Goal: Contribute content

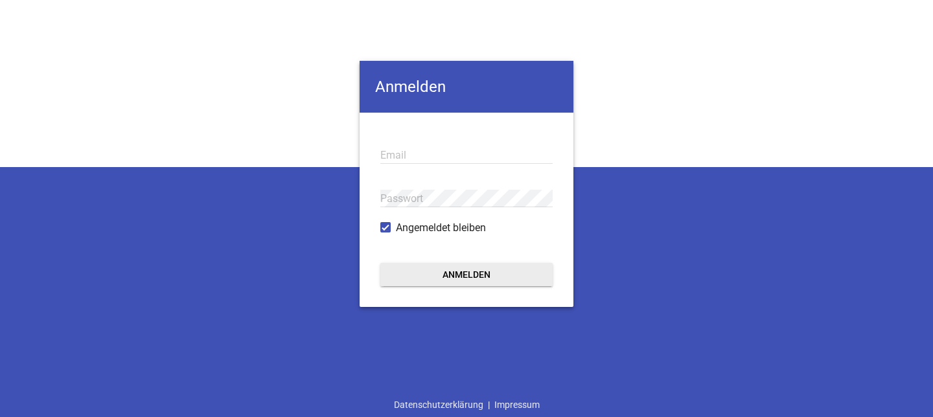
type input "[EMAIL_ADDRESS][DOMAIN_NAME]"
click at [467, 269] on button "Anmelden" at bounding box center [466, 274] width 172 height 23
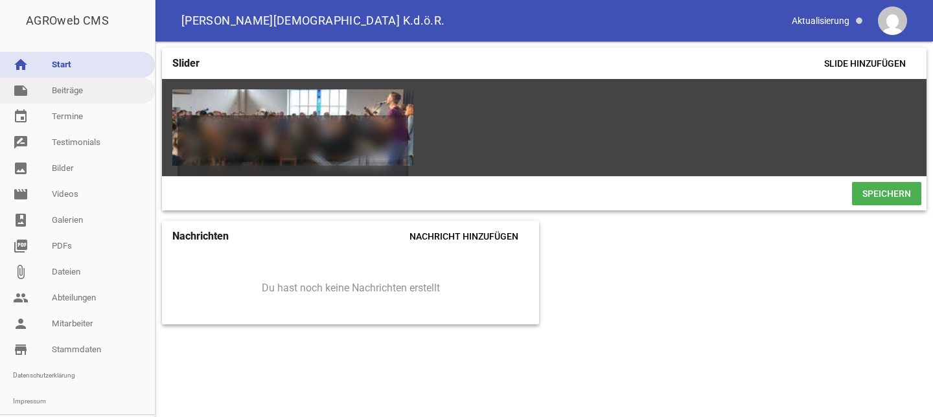
click at [85, 93] on link "note Beiträge" at bounding box center [77, 91] width 155 height 26
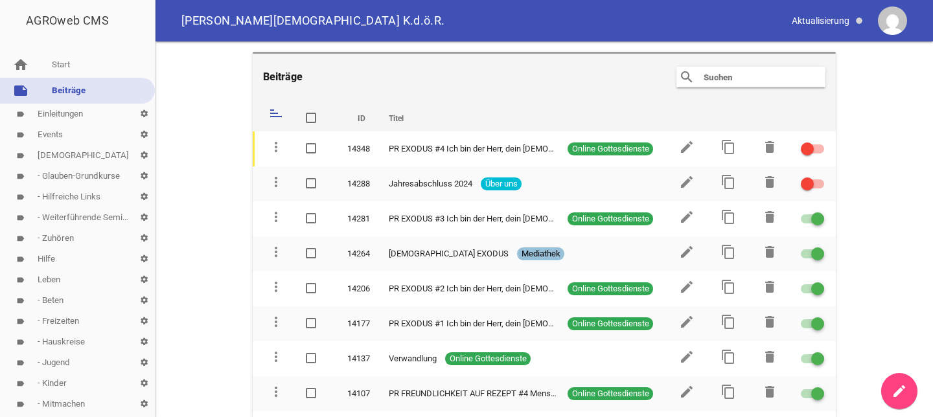
click at [744, 76] on input "text" at bounding box center [754, 77] width 104 height 16
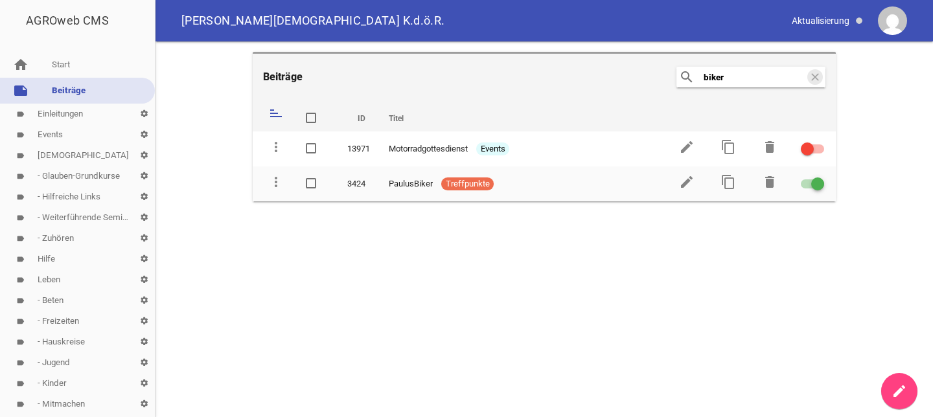
type input "biker"
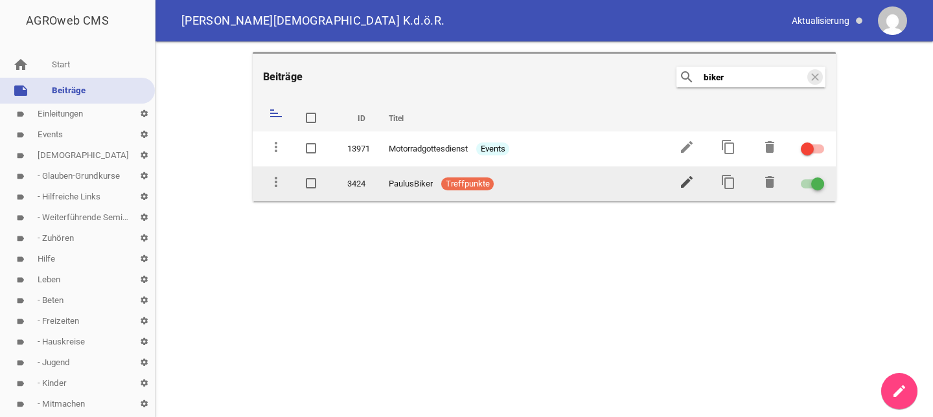
click at [683, 177] on icon "edit" at bounding box center [687, 182] width 16 height 16
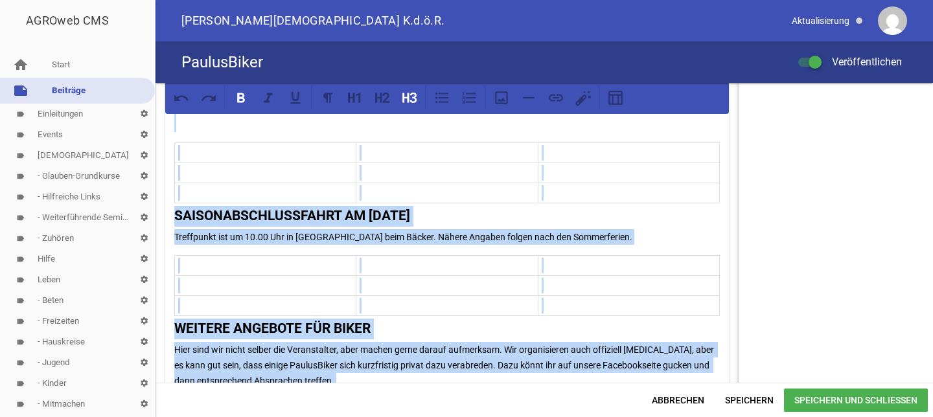
scroll to position [1597, 0]
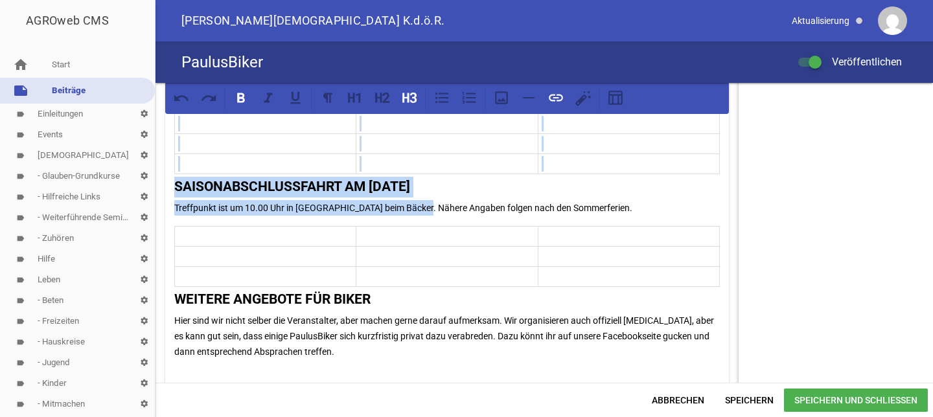
drag, startPoint x: 172, startPoint y: 300, endPoint x: 424, endPoint y: 196, distance: 271.8
click at [424, 196] on div "Hallo PaulusBiker & Freunde, Auch in diesem Jahr treffen wir uns einmal im Mona…" at bounding box center [446, 13] width 563 height 2981
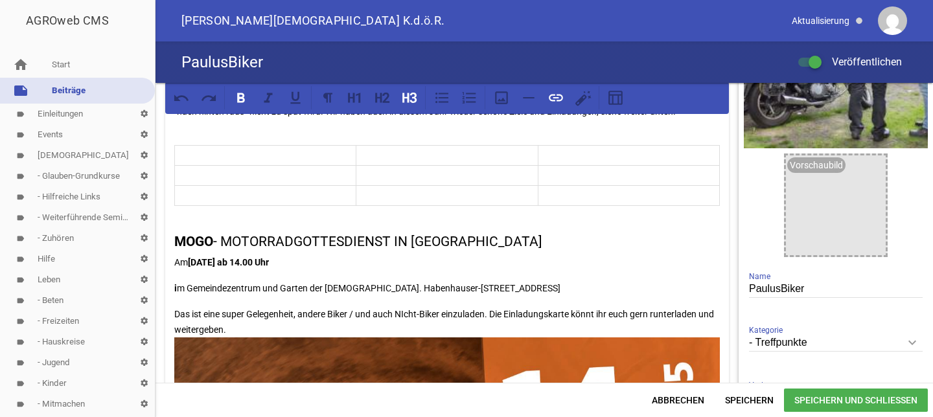
scroll to position [127, 0]
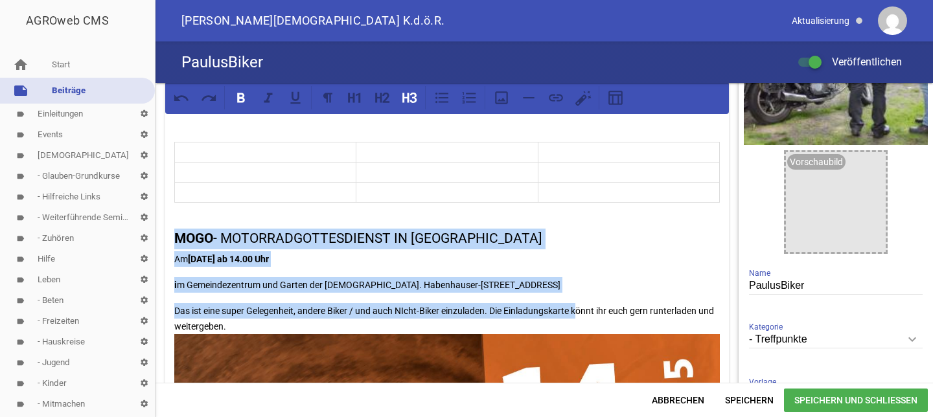
drag, startPoint x: 170, startPoint y: 231, endPoint x: 580, endPoint y: 317, distance: 418.4
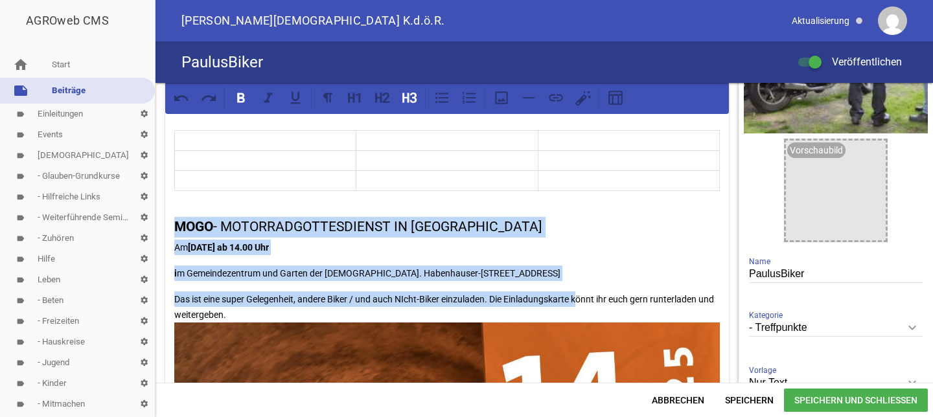
scroll to position [142, 0]
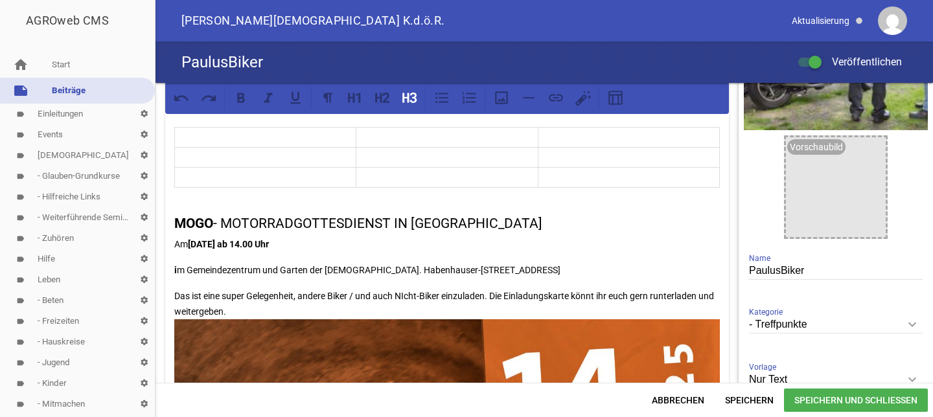
click at [196, 199] on h3 at bounding box center [446, 200] width 545 height 21
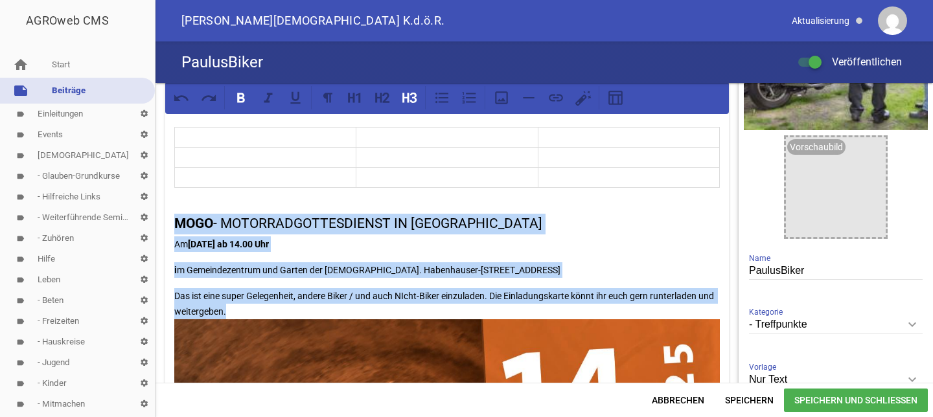
drag, startPoint x: 170, startPoint y: 223, endPoint x: 297, endPoint y: 308, distance: 151.8
copy div "MOGO - MOTORRADGOTTESDIENST IN [GEOGRAPHIC_DATA] Am [DATE] ab 14.00 Uhr i m Gem…"
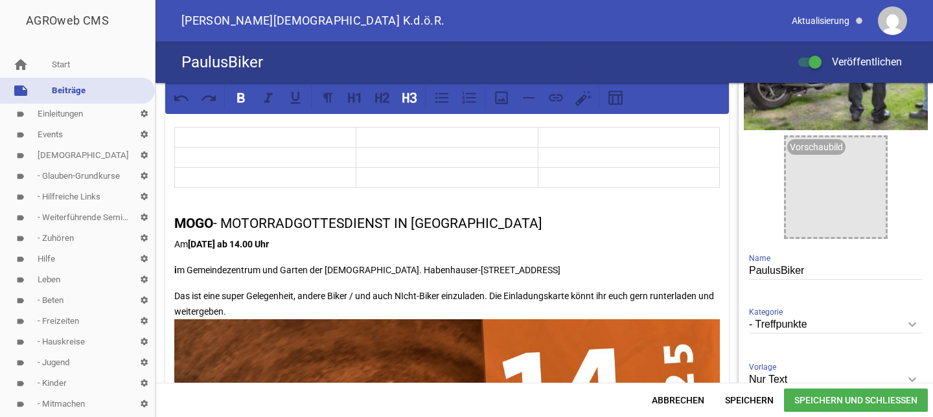
scroll to position [735, 0]
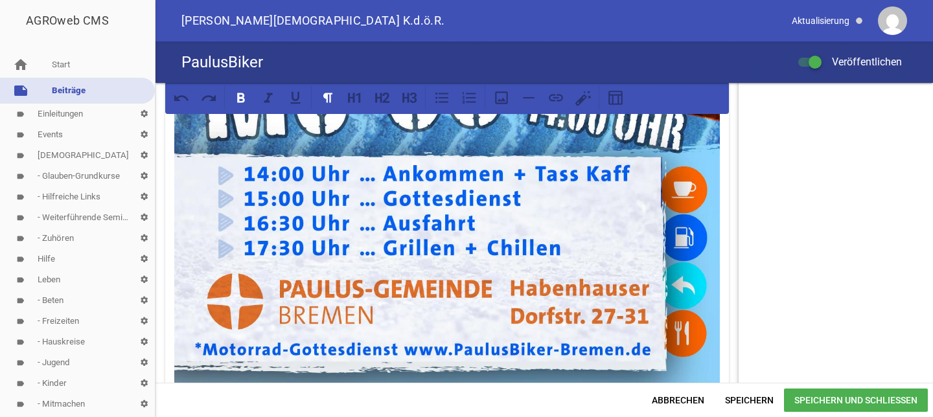
click at [325, 325] on img at bounding box center [446, 4] width 545 height 769
click at [505, 99] on icon at bounding box center [501, 97] width 17 height 17
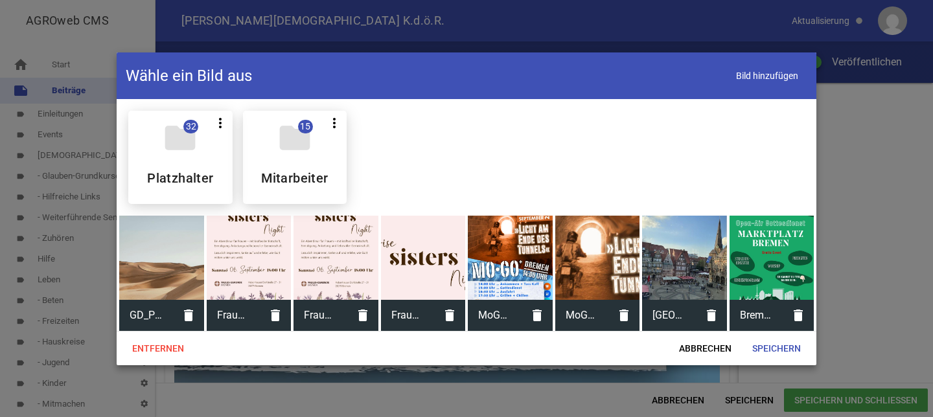
click at [509, 243] on div at bounding box center [510, 258] width 85 height 85
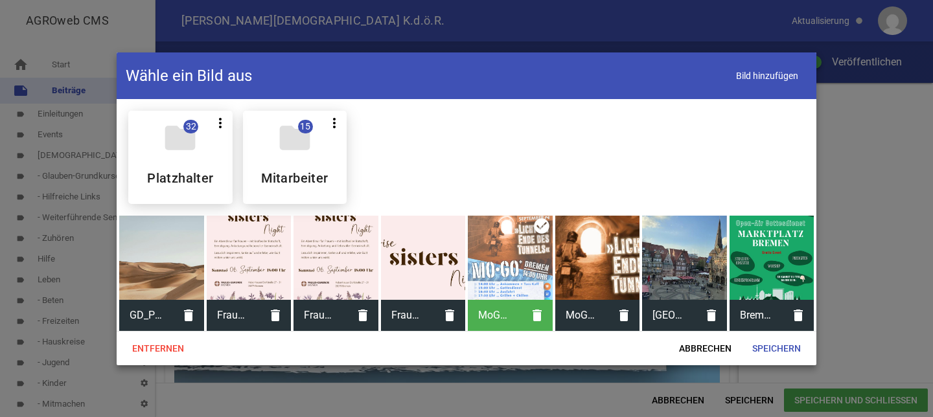
click at [536, 225] on div "MoGo2025 MK6 S1.jpeg delete" at bounding box center [510, 274] width 85 height 116
click at [530, 315] on icon "delete" at bounding box center [536, 315] width 31 height 31
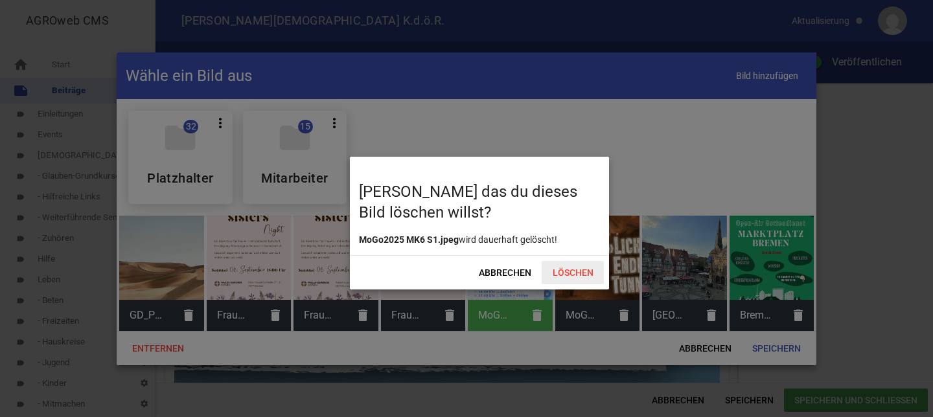
click at [573, 267] on span "Löschen" at bounding box center [572, 272] width 62 height 23
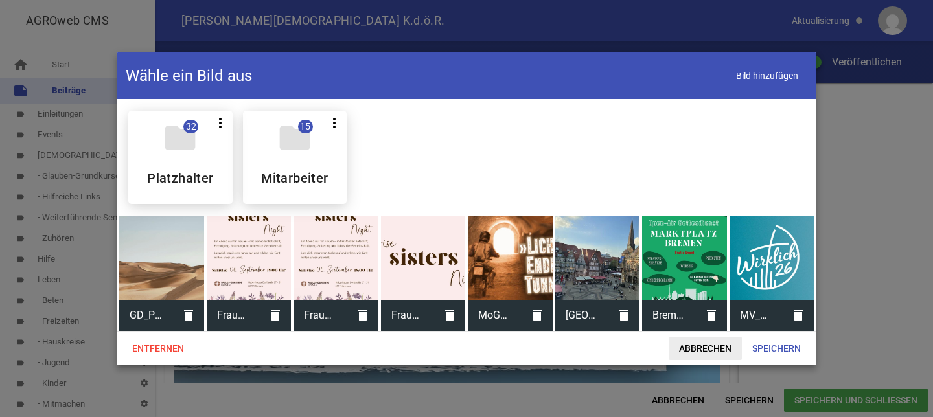
click at [694, 345] on span "Abbrechen" at bounding box center [704, 348] width 73 height 23
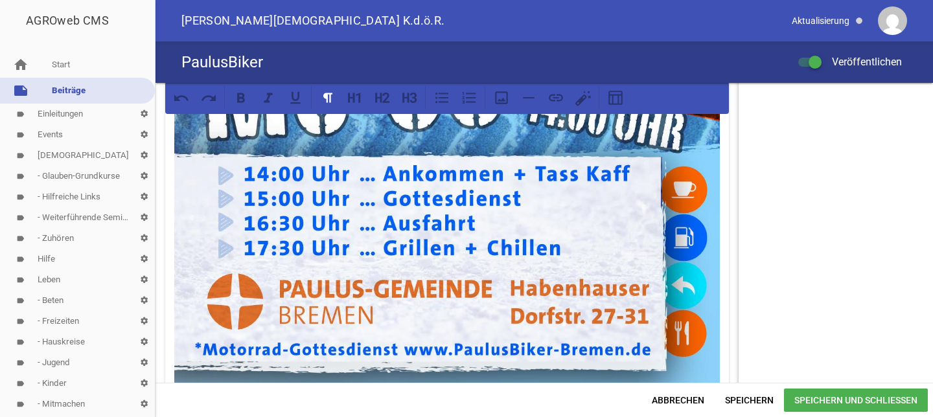
click at [497, 284] on img at bounding box center [446, 4] width 545 height 769
click at [747, 397] on span "Speichern" at bounding box center [748, 400] width 69 height 23
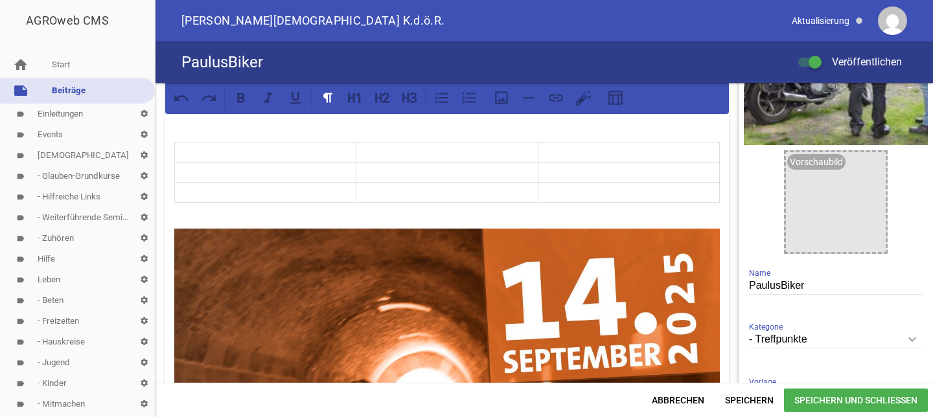
scroll to position [160, 0]
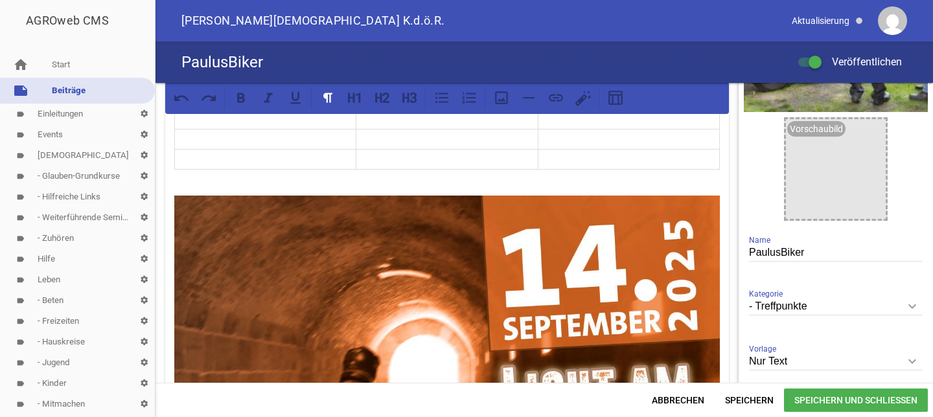
click at [501, 97] on icon at bounding box center [501, 97] width 17 height 17
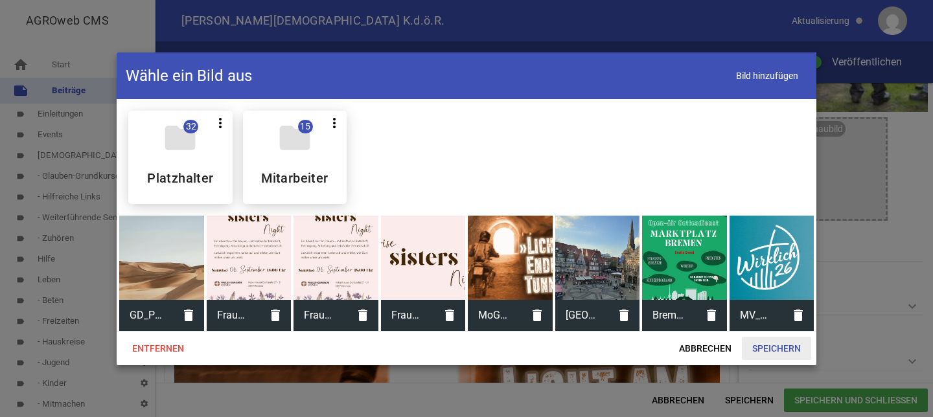
click at [771, 342] on span "Speichern" at bounding box center [776, 348] width 69 height 23
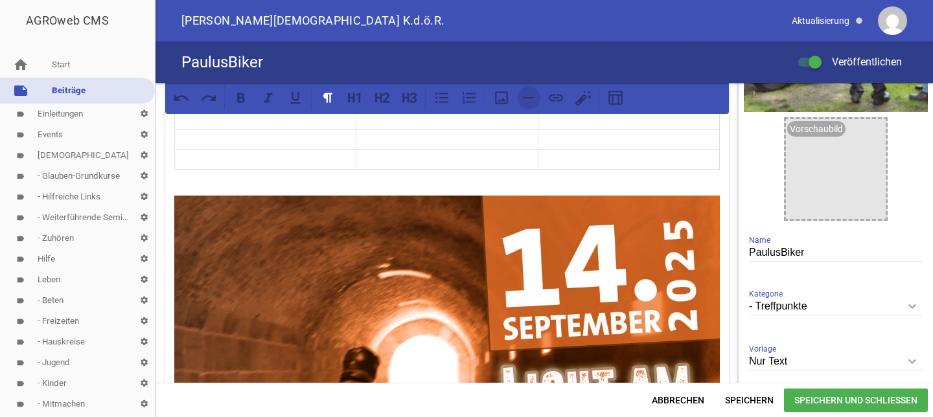
click at [529, 96] on icon at bounding box center [528, 97] width 17 height 17
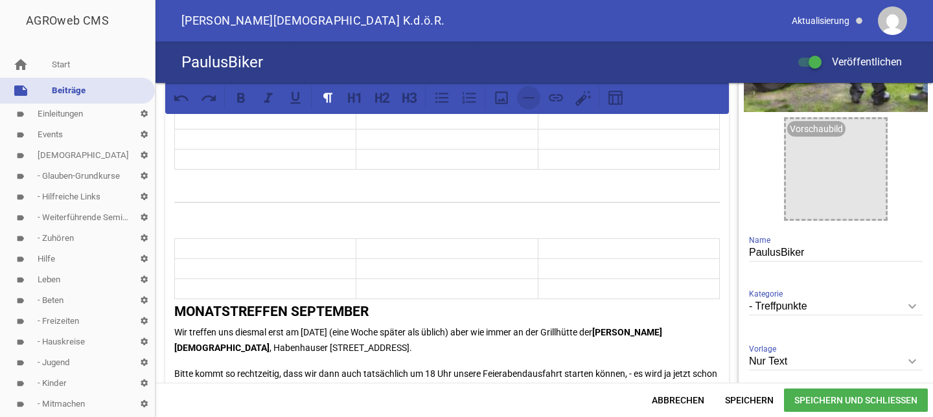
click at [527, 98] on icon at bounding box center [529, 97] width 12 height 1
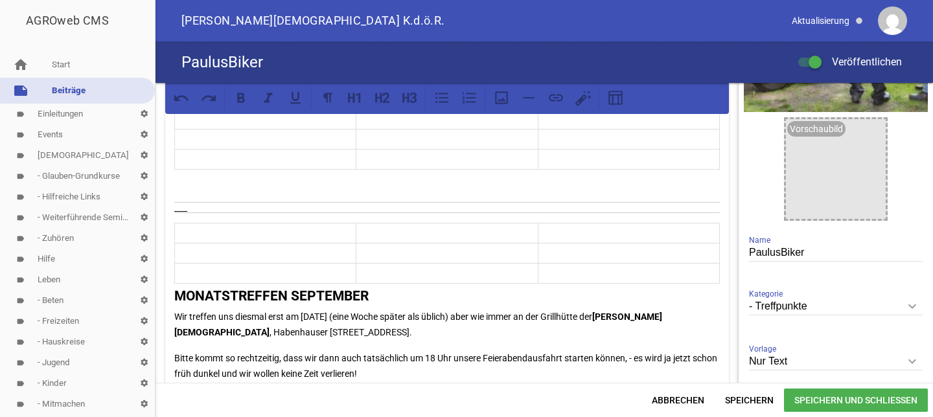
click at [620, 212] on hr at bounding box center [446, 212] width 545 height 1
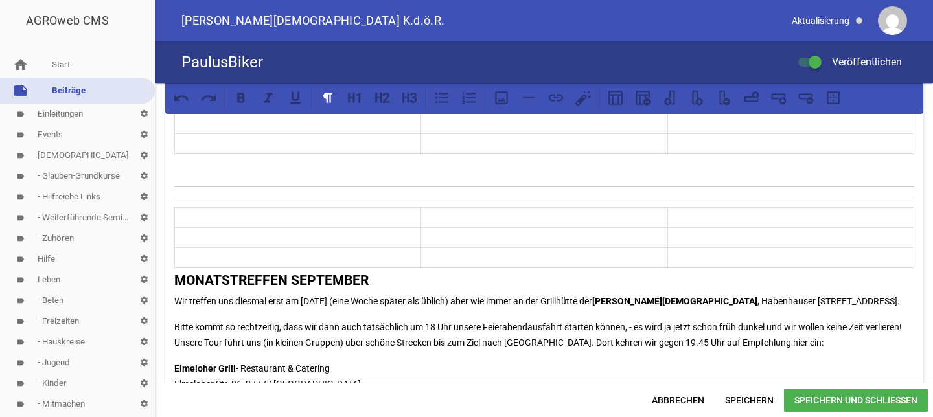
click at [249, 152] on p at bounding box center [297, 144] width 239 height 16
click at [641, 103] on icon at bounding box center [642, 97] width 17 height 17
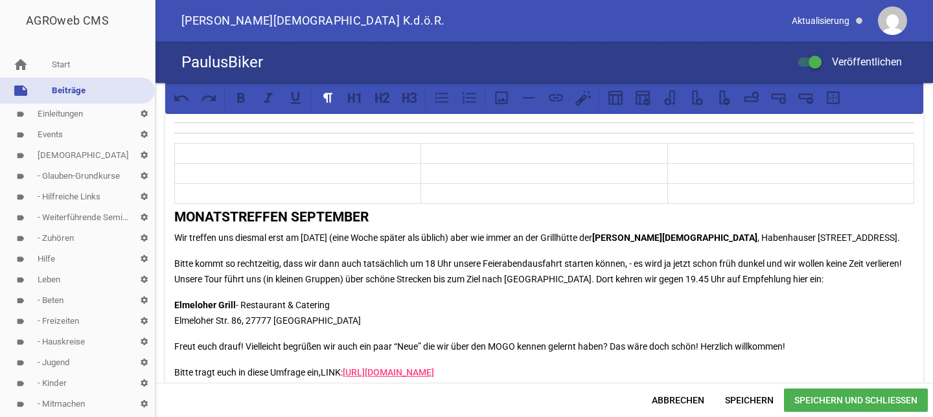
click at [196, 161] on p at bounding box center [297, 154] width 239 height 16
click at [804, 95] on icon at bounding box center [805, 96] width 14 height 6
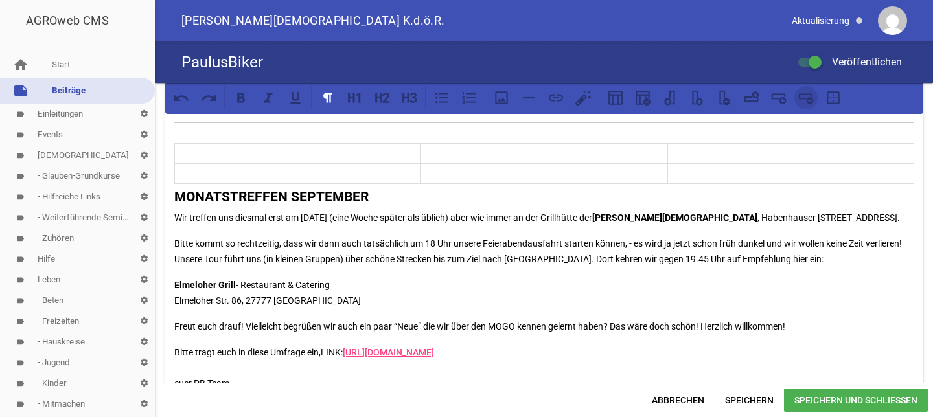
click at [804, 95] on icon at bounding box center [805, 96] width 14 height 6
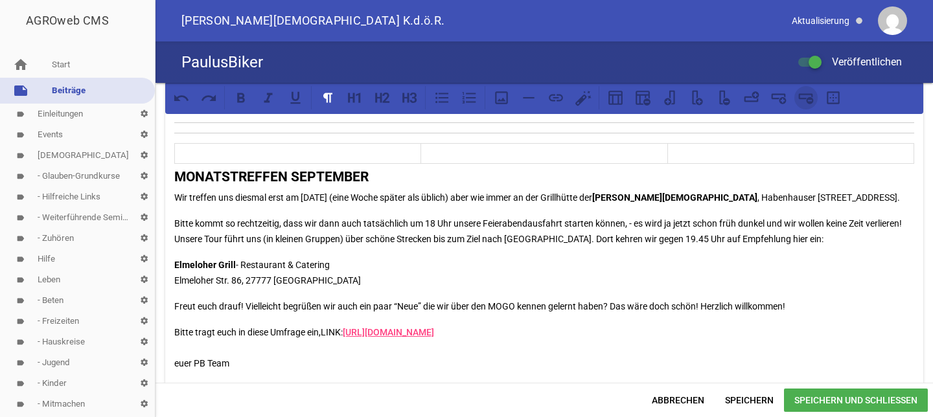
click at [804, 95] on icon at bounding box center [805, 96] width 14 height 6
click at [644, 102] on icon at bounding box center [642, 97] width 17 height 17
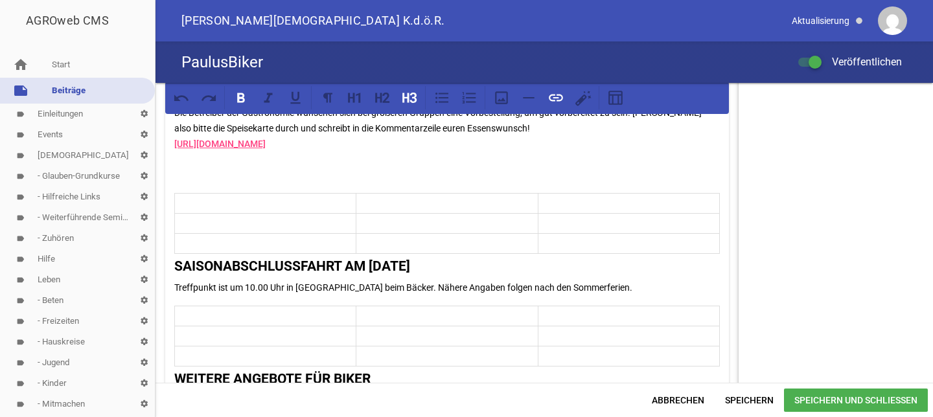
scroll to position [364, 0]
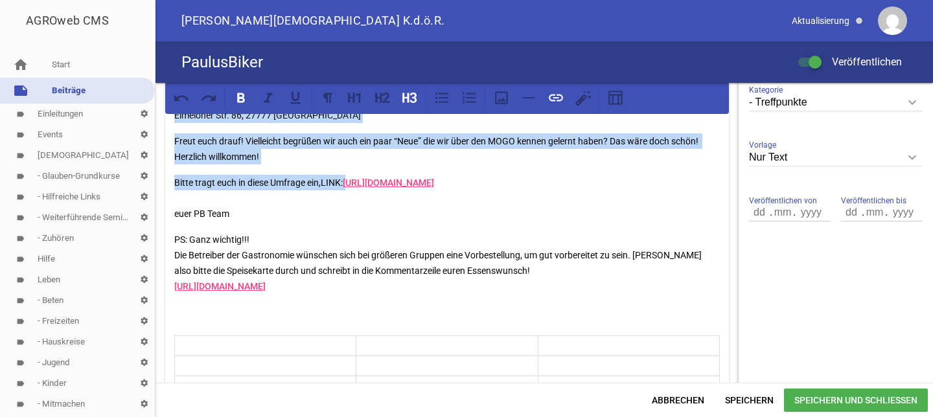
drag, startPoint x: 175, startPoint y: 168, endPoint x: 455, endPoint y: 278, distance: 300.9
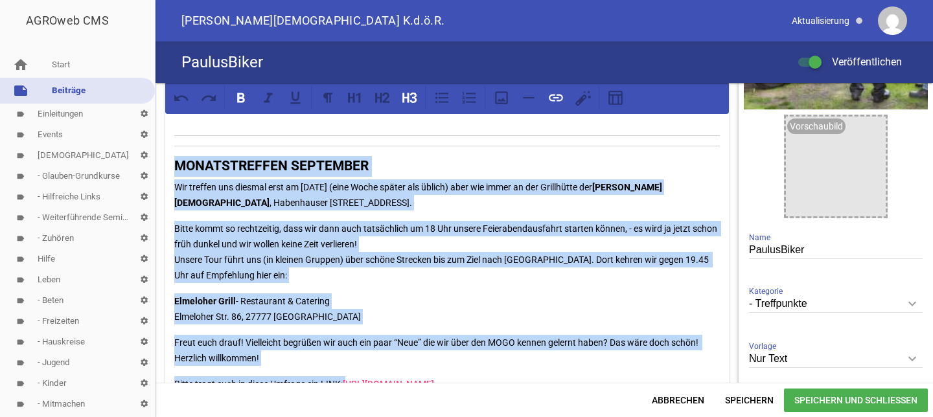
scroll to position [133, 0]
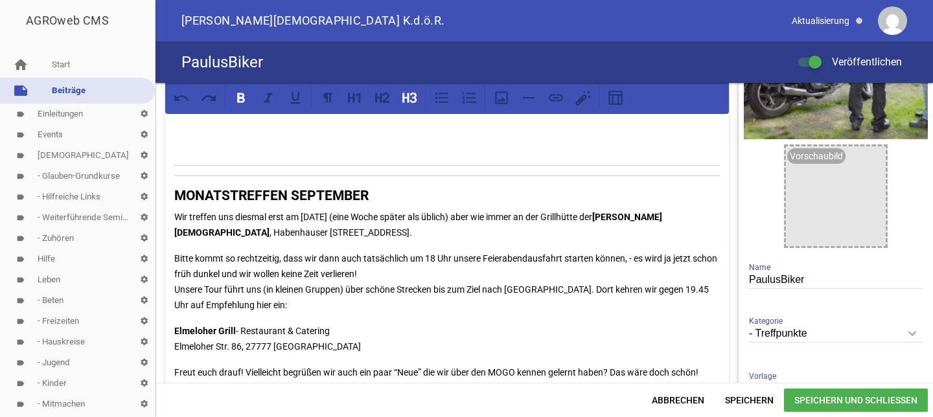
click at [193, 152] on h3 at bounding box center [446, 146] width 545 height 21
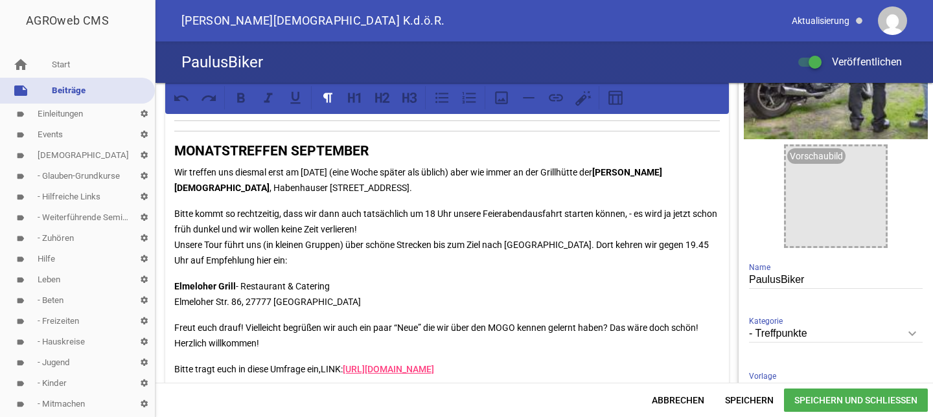
click at [449, 131] on hr at bounding box center [446, 131] width 545 height 1
